Goal: Task Accomplishment & Management: Complete application form

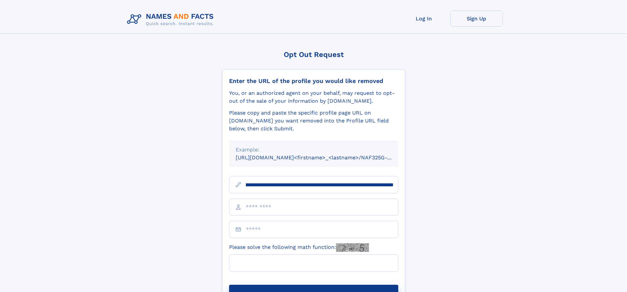
scroll to position [0, 77]
type input "**********"
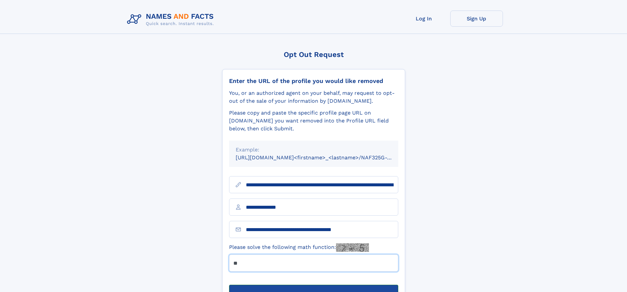
type input "**"
click at [313, 285] on button "Submit Opt Out Request" at bounding box center [313, 295] width 169 height 21
